Goal: Find specific fact: Find specific fact

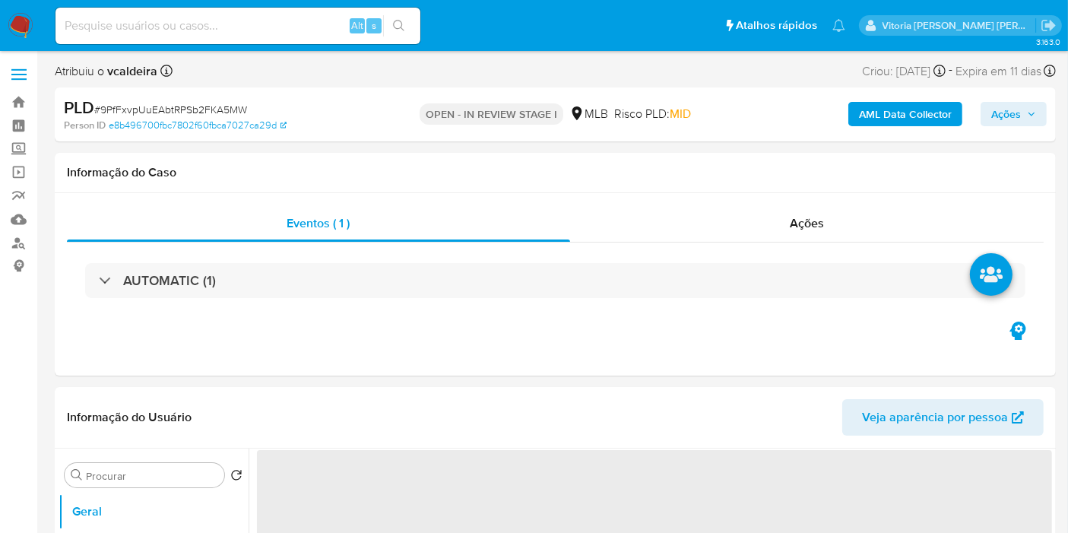
select select "10"
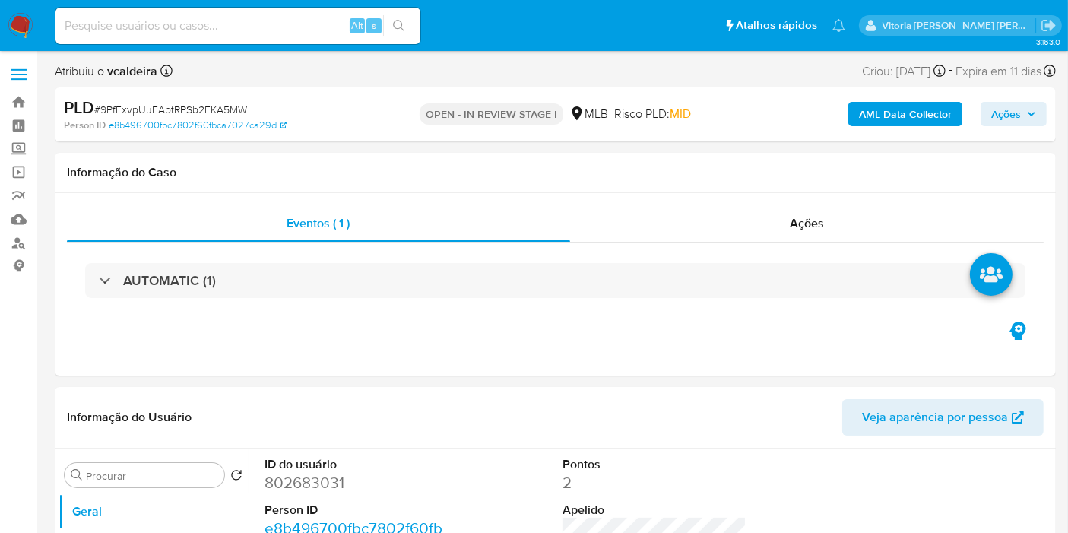
click at [128, 29] on input at bounding box center [237, 26] width 365 height 20
paste input "JdCdA4GmfCyxBVJIXLzuJK5c"
type input "JdCdA4GmfCyxBVJIXLzuJK5c"
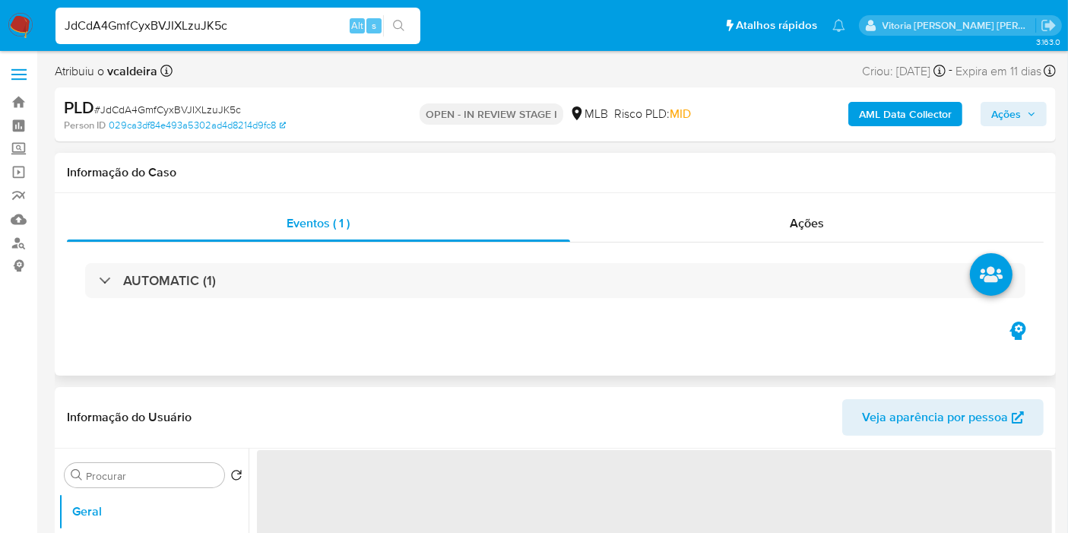
select select "10"
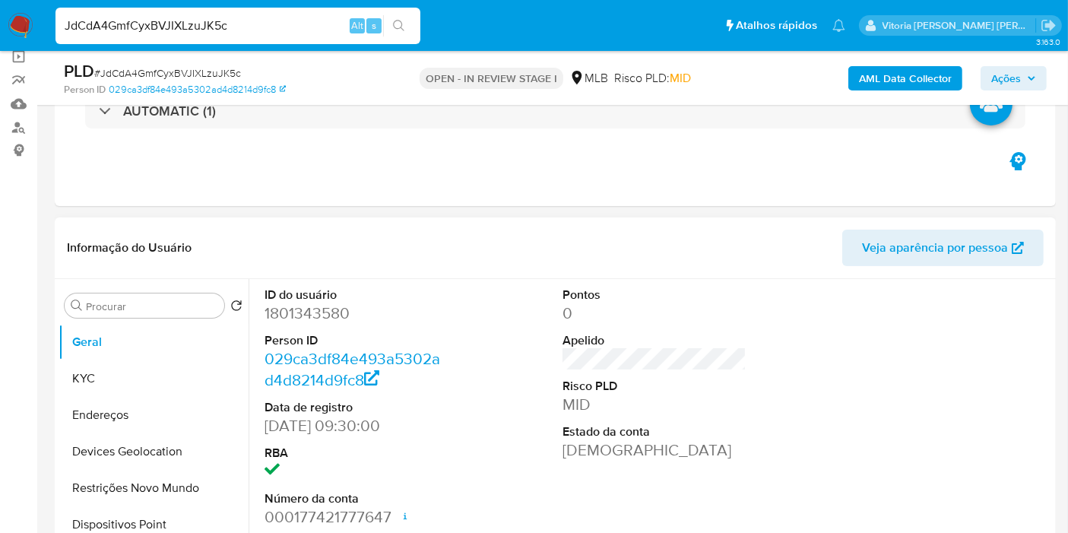
scroll to position [169, 0]
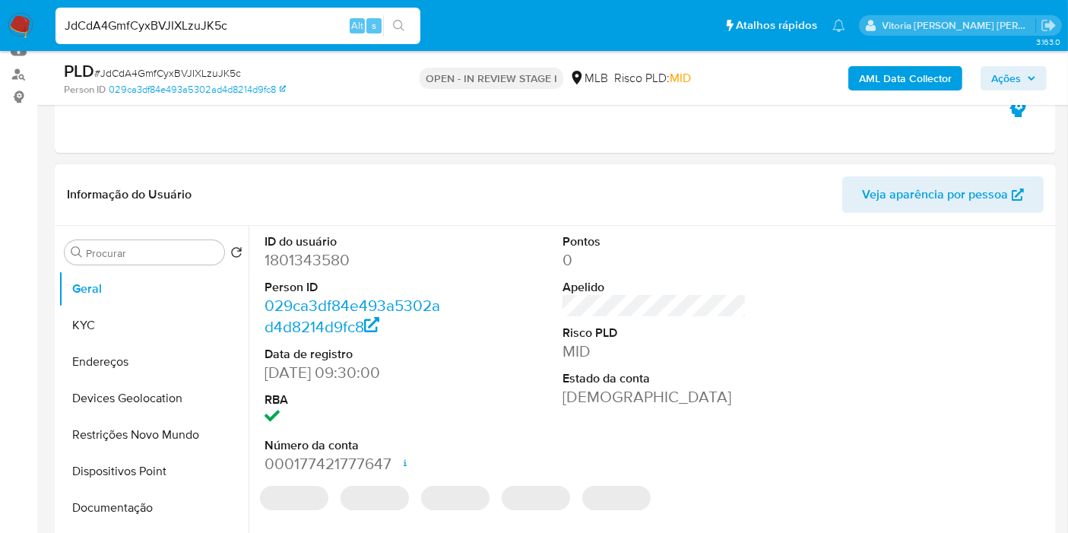
click at [301, 246] on dt "ID do usuário" at bounding box center [356, 241] width 184 height 17
click at [288, 274] on dl "ID do usuário 1801343580 Person ID 029ca3df84e493a5302ad4d8214d9fc8 Data de reg…" at bounding box center [356, 354] width 184 height 242
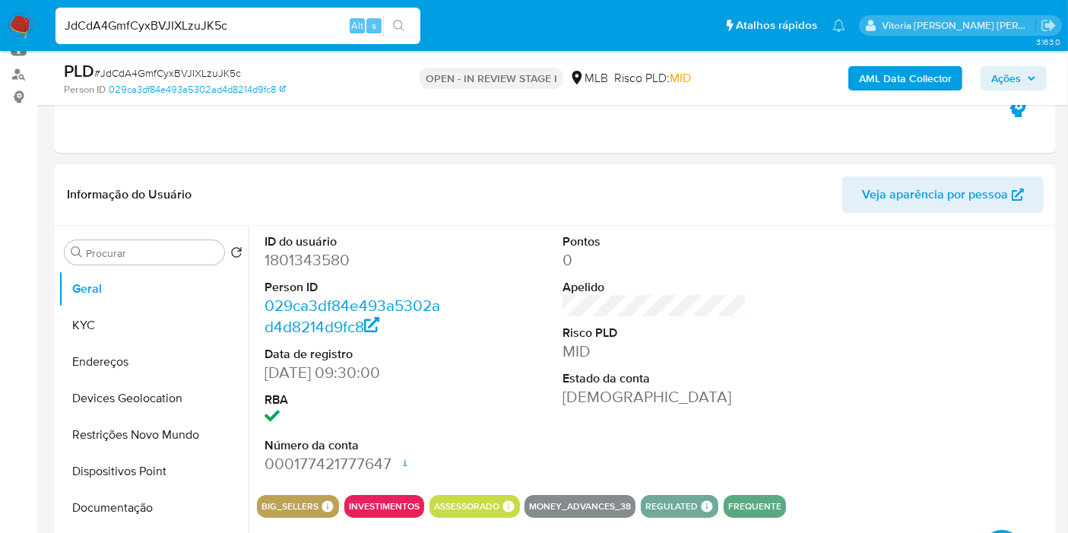
click at [304, 254] on dd "1801343580" at bounding box center [356, 259] width 184 height 21
copy dd "1801343580"
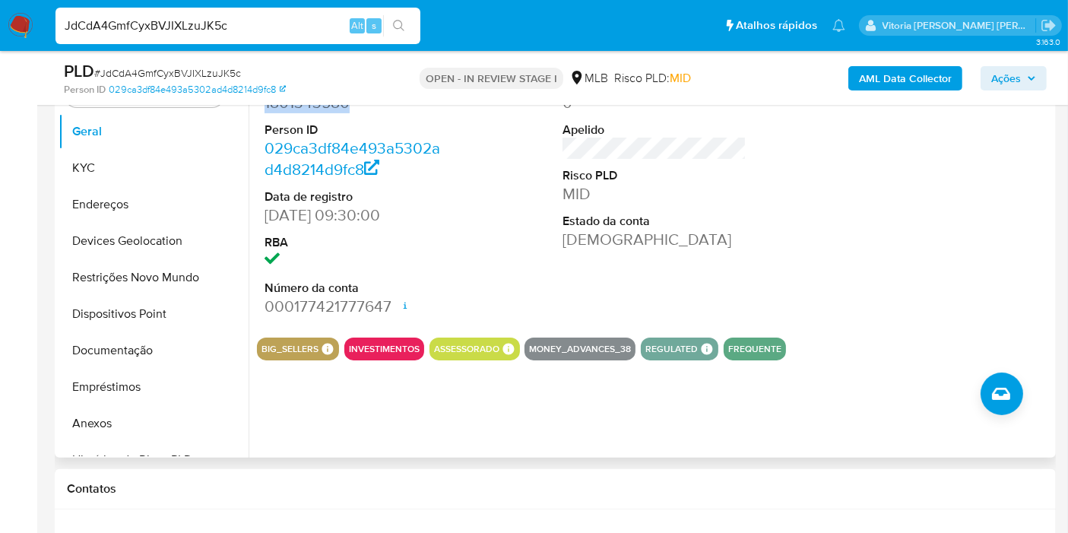
scroll to position [422, 0]
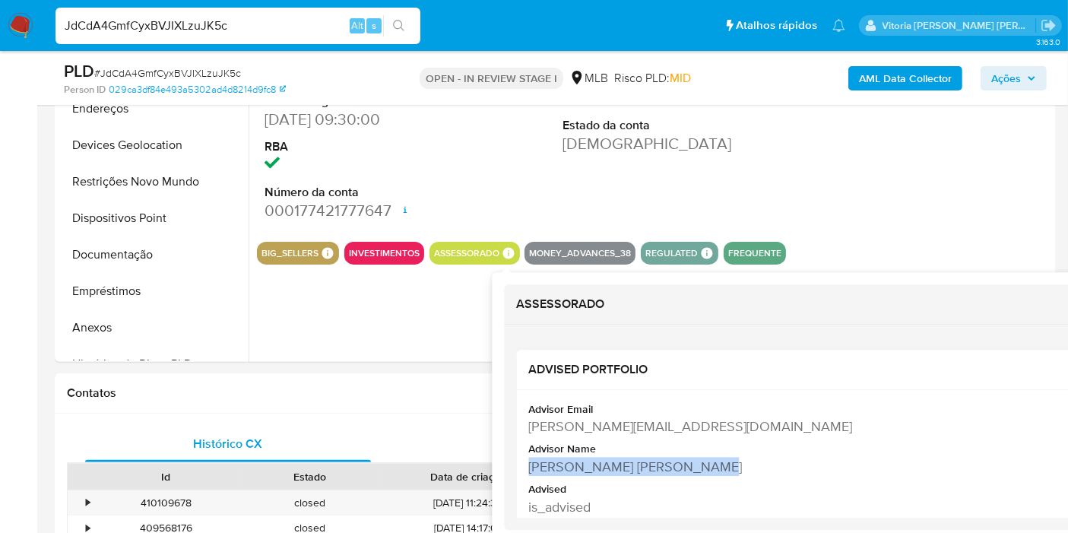
copy div "[PERSON_NAME] [PERSON_NAME]"
drag, startPoint x: 699, startPoint y: 463, endPoint x: 528, endPoint y: 467, distance: 171.0
click at [528, 467] on div "[PERSON_NAME] [PERSON_NAME]" at bounding box center [821, 466] width 587 height 19
